Goal: Task Accomplishment & Management: Manage account settings

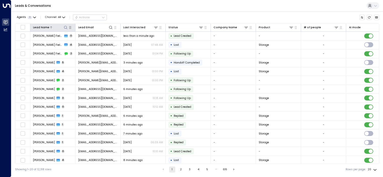
click at [66, 26] on icon at bounding box center [66, 28] width 4 height 4
type input "*******"
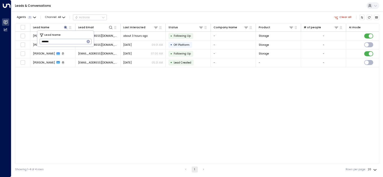
drag, startPoint x: 137, startPoint y: 100, endPoint x: 127, endPoint y: 90, distance: 13.6
click at [137, 100] on div "Lead Name Lead Email Last Interacted Status Company Name Product # of people AI…" at bounding box center [197, 94] width 364 height 141
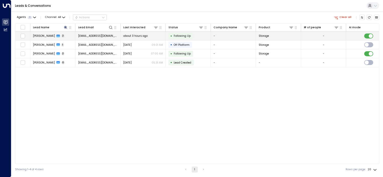
click at [99, 37] on span "[EMAIL_ADDRESS][DOMAIN_NAME]" at bounding box center [98, 36] width 40 height 4
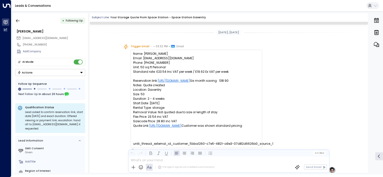
scroll to position [255, 0]
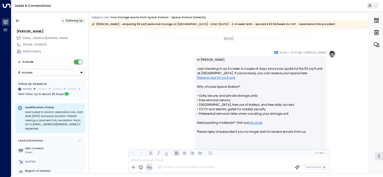
click at [47, 73] on button "Actions" at bounding box center [50, 72] width 70 height 7
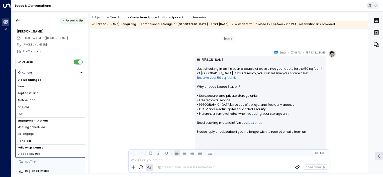
click at [33, 93] on span "Replied Offline" at bounding box center [28, 93] width 21 height 4
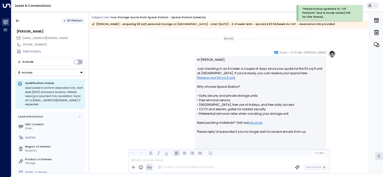
click at [17, 21] on icon "button" at bounding box center [17, 20] width 5 height 5
